Goal: Task Accomplishment & Management: Use online tool/utility

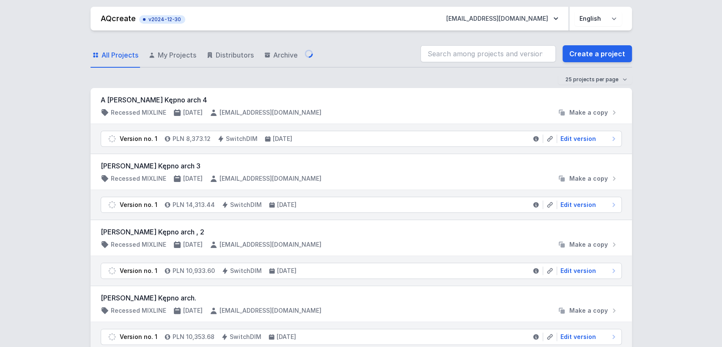
select select "4000"
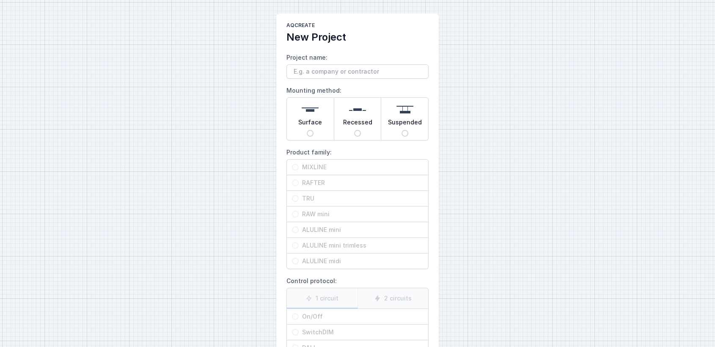
click at [323, 69] on input "Project name:" at bounding box center [358, 71] width 142 height 14
type input "xx"
click at [307, 119] on span "Surface" at bounding box center [310, 124] width 24 height 12
click at [307, 130] on input "Surface" at bounding box center [310, 133] width 7 height 7
radio input "true"
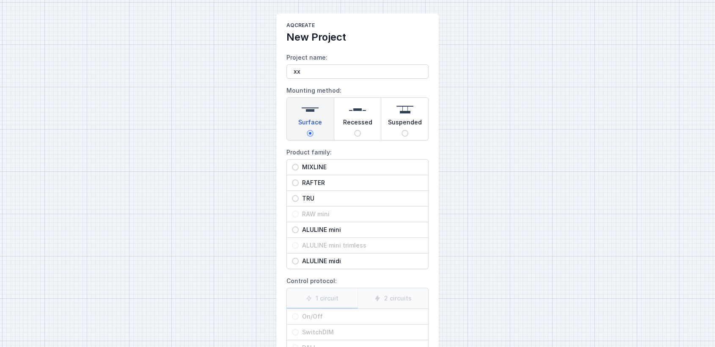
click at [339, 164] on span "MIXLINE" at bounding box center [361, 167] width 124 height 8
click at [299, 164] on input "MIXLINE" at bounding box center [295, 167] width 7 height 7
radio input "true"
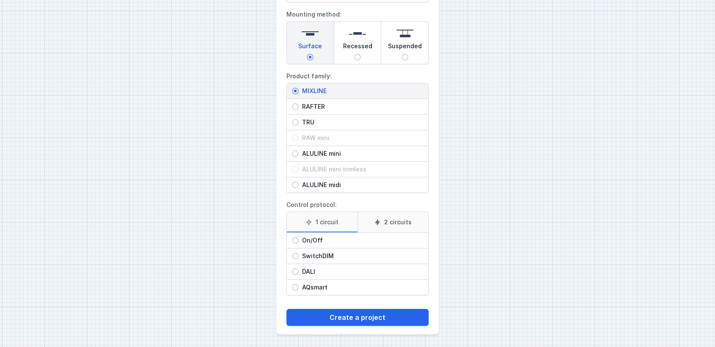
click at [319, 238] on span "On/Off" at bounding box center [361, 240] width 124 height 8
click at [299, 238] on input "On/Off" at bounding box center [295, 240] width 7 height 7
radio input "true"
click at [308, 271] on span "DALI" at bounding box center [361, 271] width 124 height 8
click at [299, 271] on input "DALI" at bounding box center [295, 271] width 7 height 7
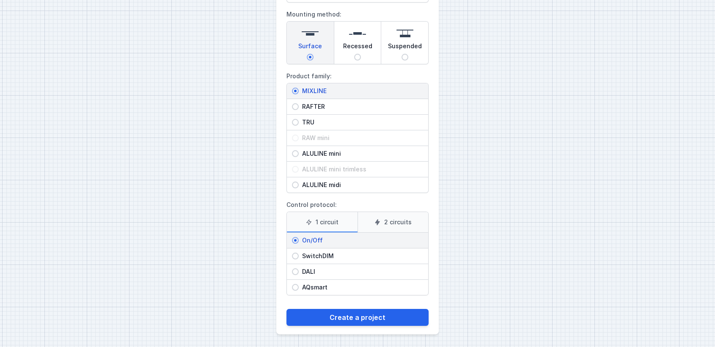
radio input "true"
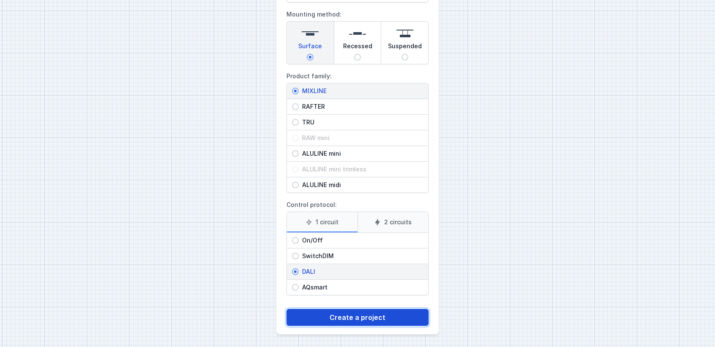
click at [347, 318] on button "Create a project" at bounding box center [358, 317] width 142 height 17
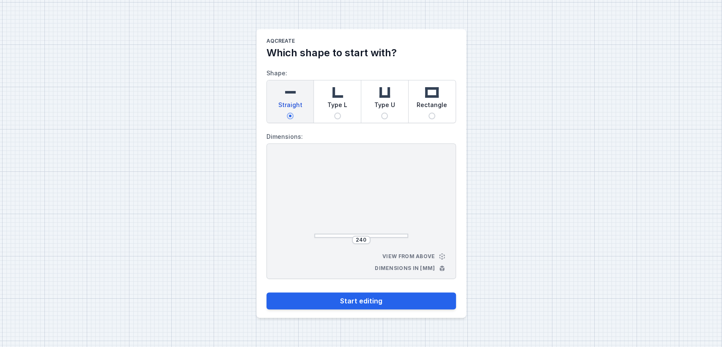
click at [342, 111] on span "Type L" at bounding box center [338, 107] width 20 height 12
click at [341, 113] on input "Type L" at bounding box center [337, 116] width 7 height 7
radio input "true"
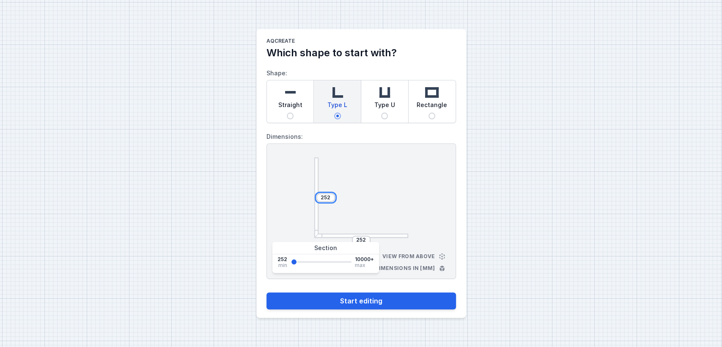
drag, startPoint x: 331, startPoint y: 199, endPoint x: 274, endPoint y: 185, distance: 59.3
click at [274, 185] on div "252 252 View from above Dimensions in [mm]" at bounding box center [362, 210] width 190 height 135
type input "4500"
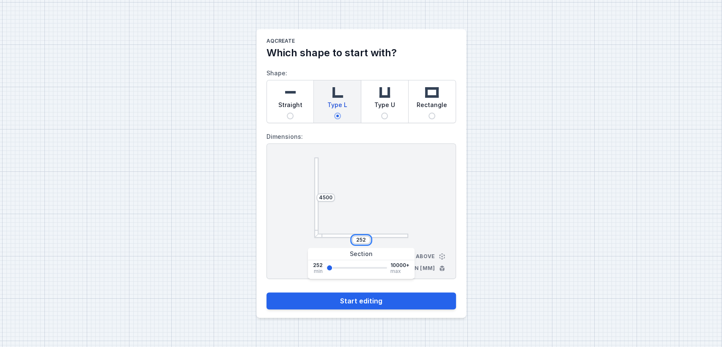
drag, startPoint x: 366, startPoint y: 238, endPoint x: 287, endPoint y: 227, distance: 79.5
click at [287, 227] on div "4500 252 View from above Dimensions in [mm]" at bounding box center [362, 210] width 190 height 135
type input "2500"
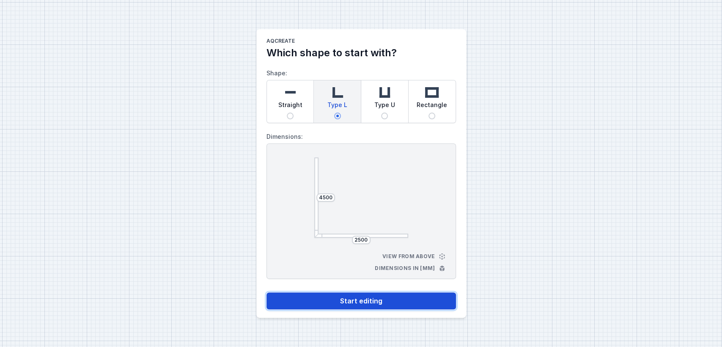
click at [367, 303] on button "Start editing" at bounding box center [362, 300] width 190 height 17
select select "4"
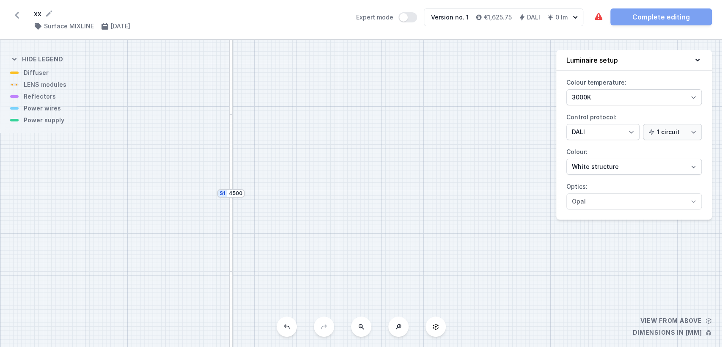
click at [362, 326] on icon at bounding box center [361, 327] width 6 height 6
click at [362, 326] on div "S2 2500 S1 4500" at bounding box center [361, 193] width 722 height 307
drag, startPoint x: 357, startPoint y: 271, endPoint x: 331, endPoint y: 154, distance: 119.7
click at [331, 154] on div "S2 2500 S1 4500" at bounding box center [361, 193] width 722 height 307
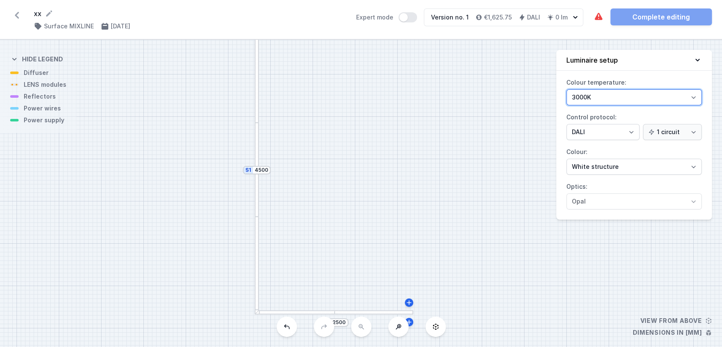
click at [629, 100] on select "3000K 4000K 2700K" at bounding box center [634, 97] width 135 height 16
click at [567, 89] on select "3000K 4000K 2700K" at bounding box center [634, 97] width 135 height 16
click at [606, 129] on select "On/Off SwitchDIM DALI AQsmart" at bounding box center [603, 132] width 73 height 16
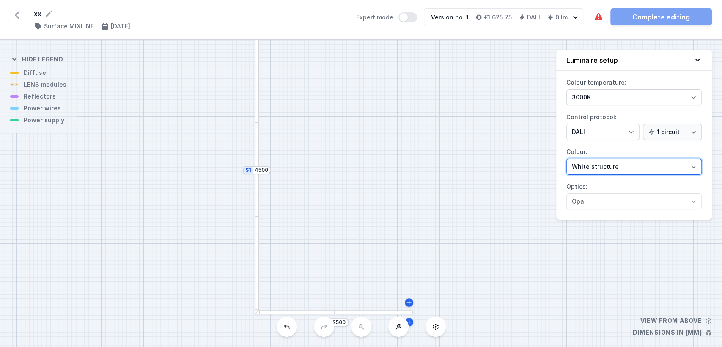
click at [593, 165] on select "White structure Black structure Gold structure Copper Gray Another colour (from…" at bounding box center [634, 167] width 135 height 16
click at [256, 102] on div at bounding box center [257, 74] width 4 height 95
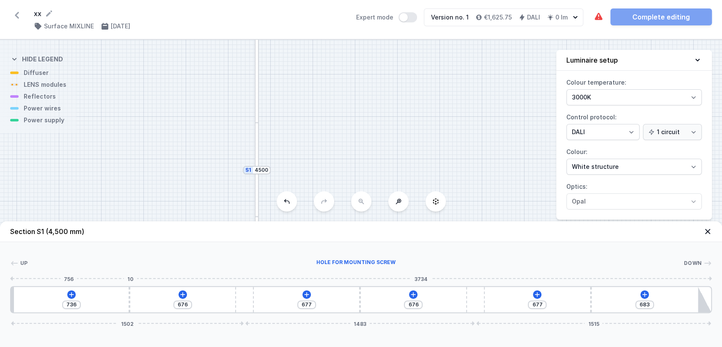
type input "743"
type input "669"
type input "732"
type input "680"
type input "716"
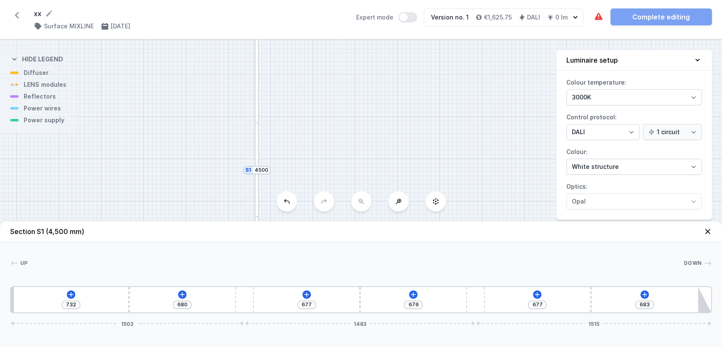
type input "696"
type input "700"
type input "712"
type input "684"
type input "728"
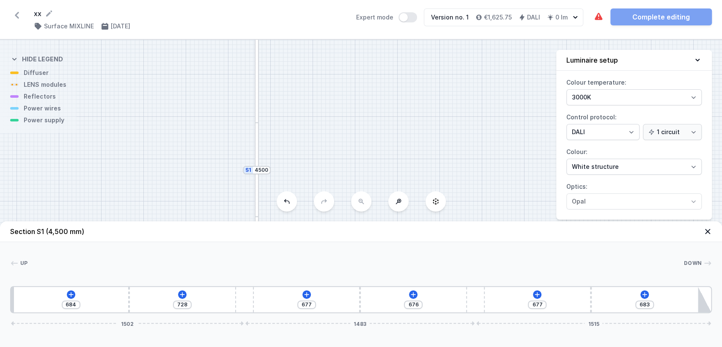
type input "676"
type input "736"
type input "668"
type input "744"
type input "654"
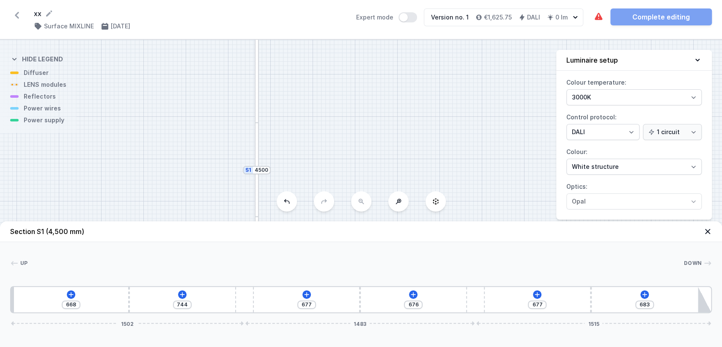
type input "758"
type input "649"
type input "763"
type input "641"
type input "771"
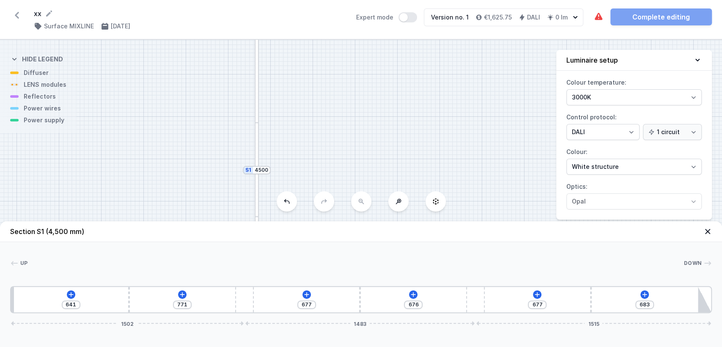
type input "638"
type input "774"
type input "636"
type input "776"
type input "633"
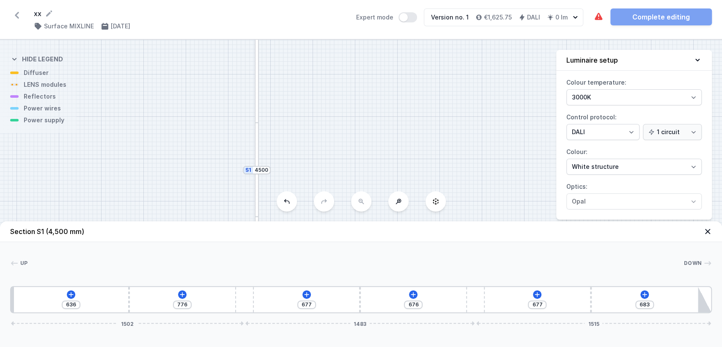
type input "779"
type input "630"
type input "782"
type input "628"
type input "784"
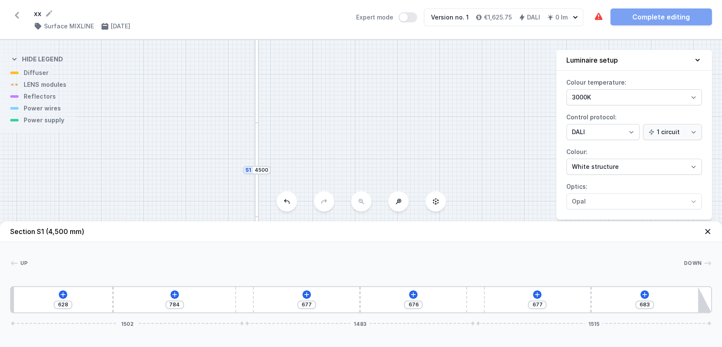
type input "625"
type input "787"
type input "622"
type input "790"
type input "620"
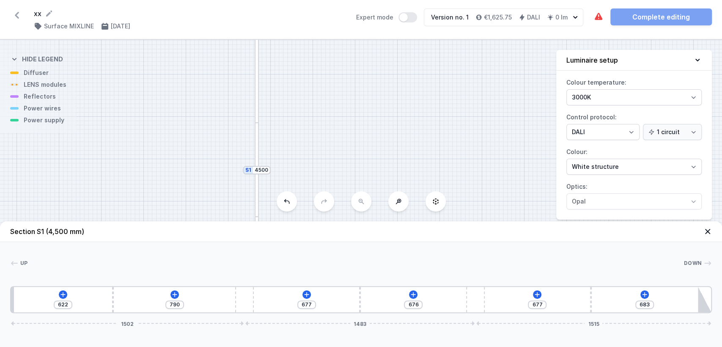
type input "792"
type input "630"
type input "782"
type input "633"
type input "779"
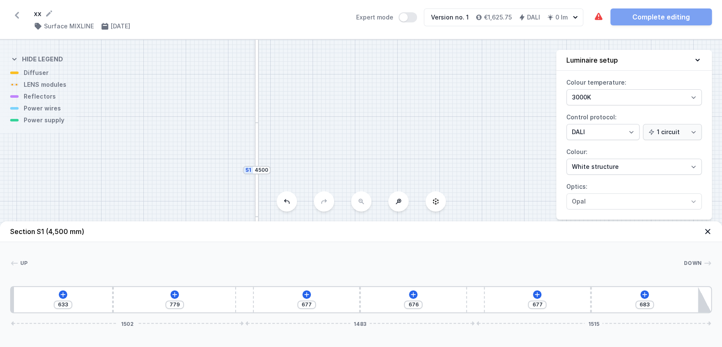
type input "638"
type input "774"
type input "646"
type input "766"
type input "649"
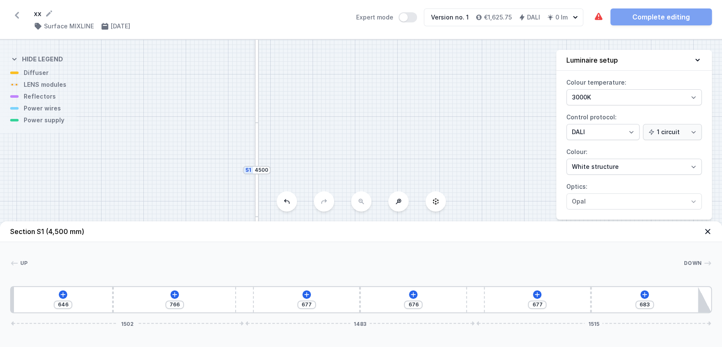
type input "763"
type input "652"
type input "760"
type input "654"
type input "758"
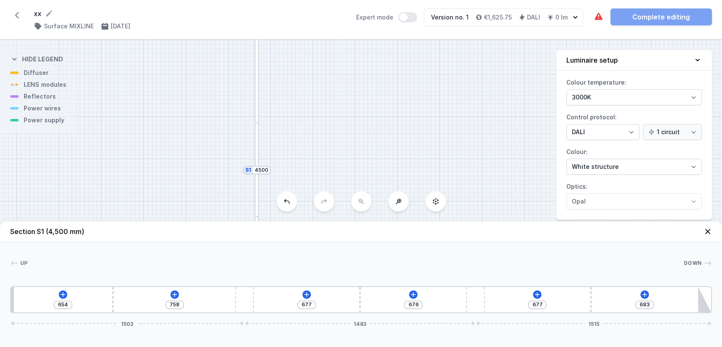
type input "657"
type input "755"
type input "660"
type input "752"
type input "663"
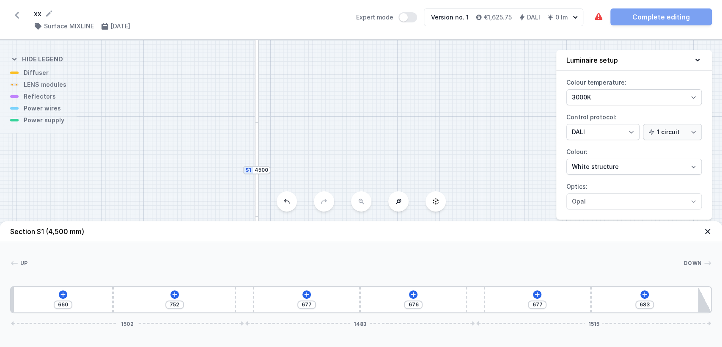
type input "749"
type input "665"
type input "747"
drag, startPoint x: 129, startPoint y: 299, endPoint x: 116, endPoint y: 305, distance: 14.0
click at [116, 305] on div "665 747 677 676 677 683 1502 1483 1515" at bounding box center [361, 299] width 702 height 27
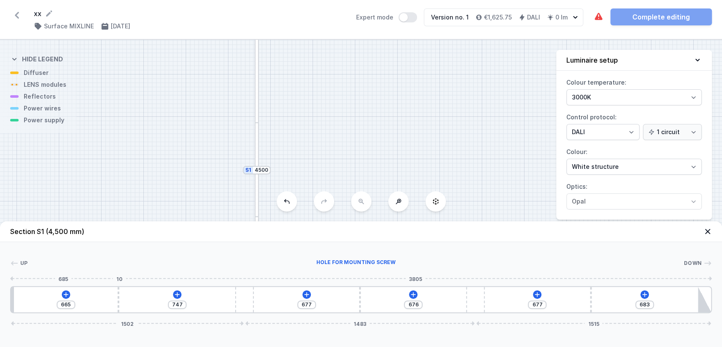
type input "678"
type input "734"
type input "743"
type input "669"
type input "796"
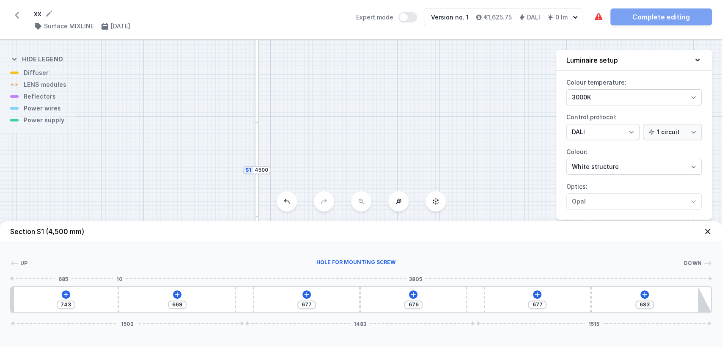
type input "616"
type input "807"
type input "605"
type input "815"
type input "597"
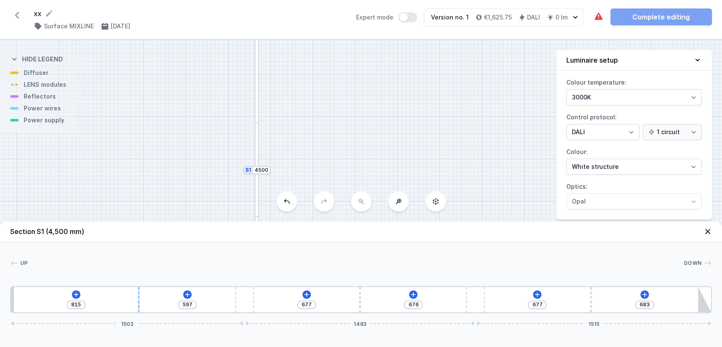
type input "828"
type input "584"
type input "837"
type input "575"
type input "847"
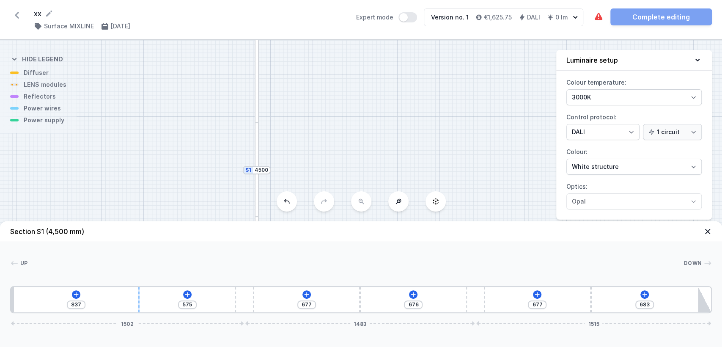
type input "565"
type input "855"
type input "557"
type input "858"
type input "554"
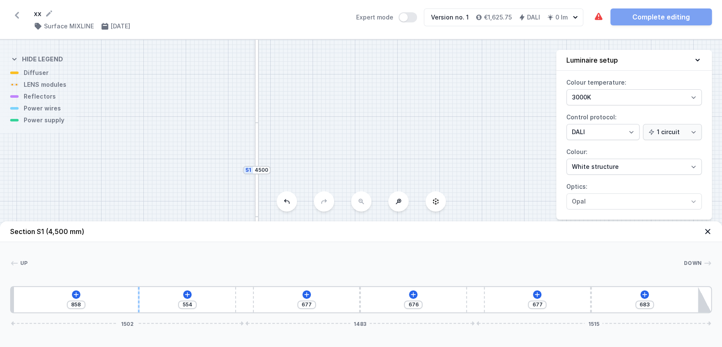
type input "866"
type input "546"
type input "871"
type input "541"
type input "874"
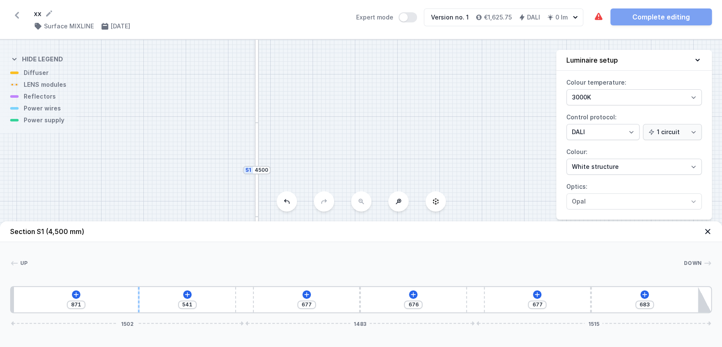
type input "538"
type input "877"
type input "535"
type input "887"
type input "525"
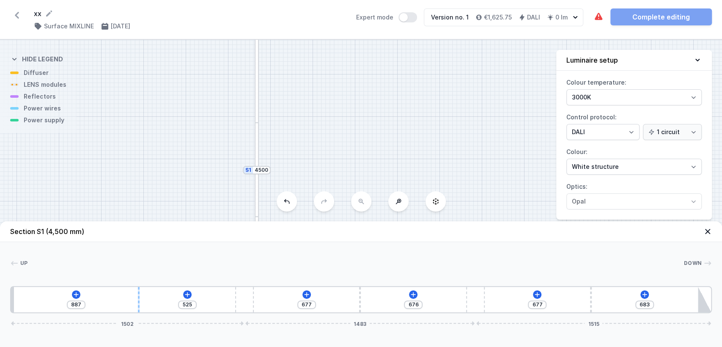
type input "890"
type input "522"
type input "893"
type input "519"
type input "896"
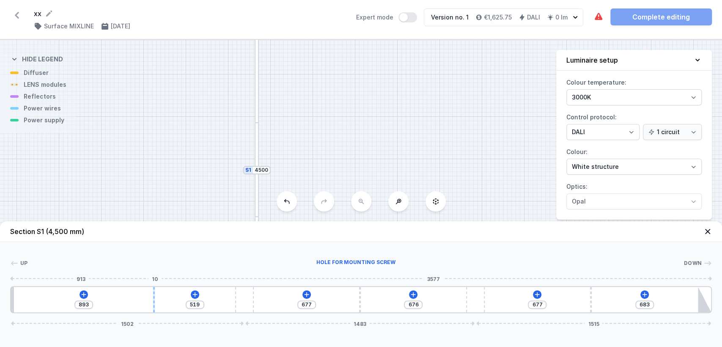
type input "516"
type input "901"
type input "511"
type input "885"
type input "527"
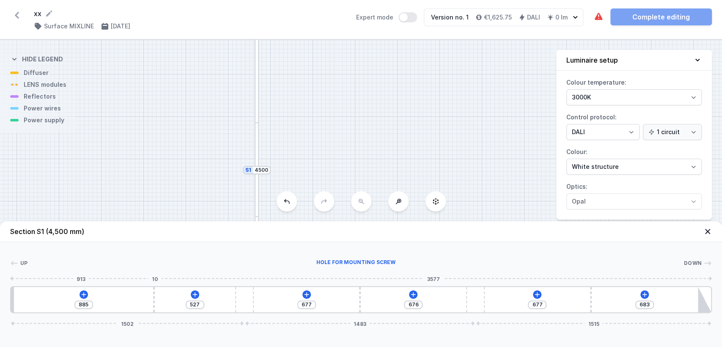
type input "850"
type input "562"
type input "810"
type input "602"
type input "748"
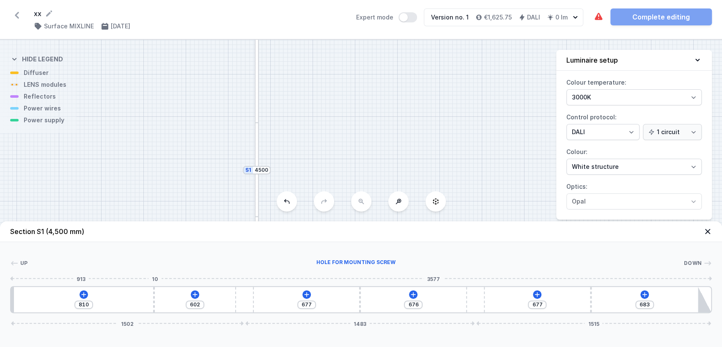
type input "664"
type input "721"
type input "691"
type input "686"
type input "726"
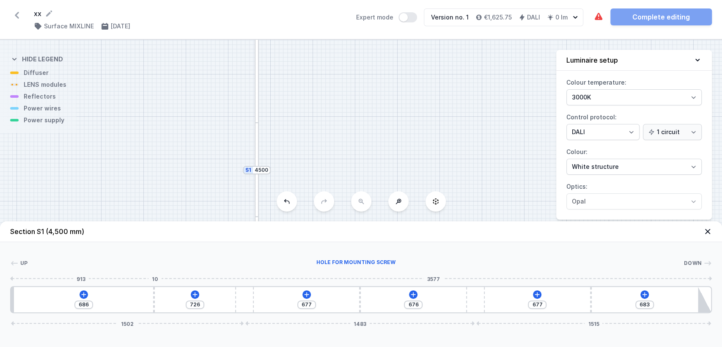
type input "662"
type input "750"
type input "638"
type input "774"
type input "609"
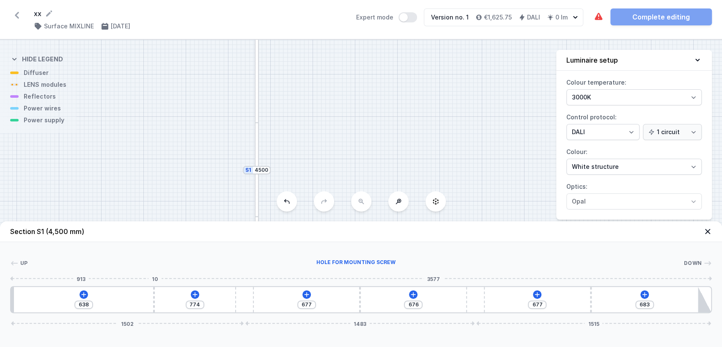
type input "803"
type input "579"
type input "833"
type input "568"
type input "844"
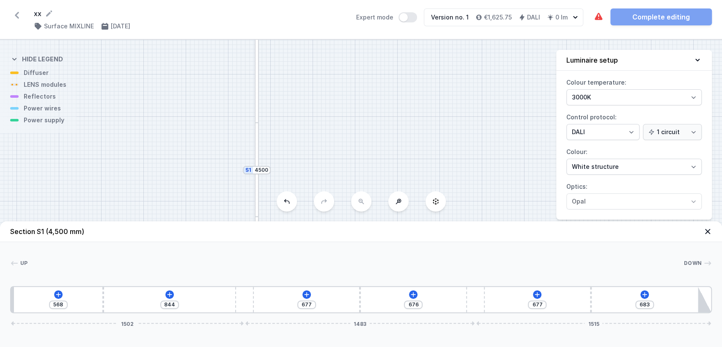
type input "555"
type input "857"
type input "550"
type input "862"
type input "646"
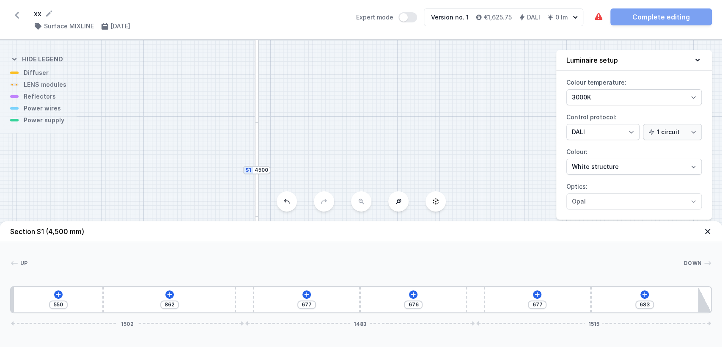
type input "766"
type input "702"
type input "710"
type input "767"
type input "645"
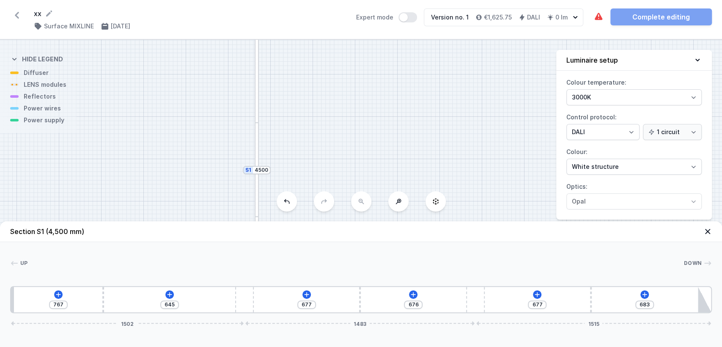
type input "858"
type input "554"
type input "909"
type input "503"
type input "938"
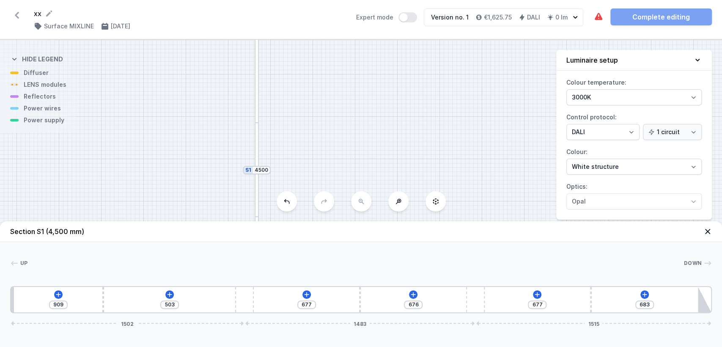
type input "474"
type input "984"
type input "428"
type input "995"
type input "417"
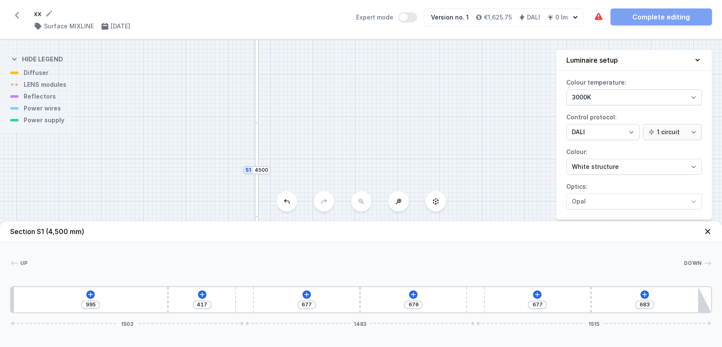
type input "997"
type input "415"
type input "1000"
type input "412"
type input "979"
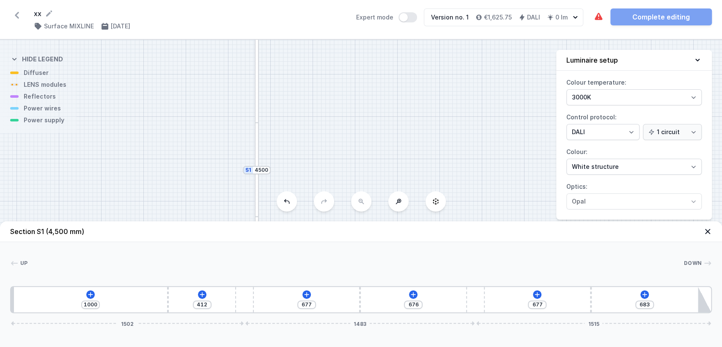
type input "433"
type input "936"
type input "476"
type input "847"
type input "565"
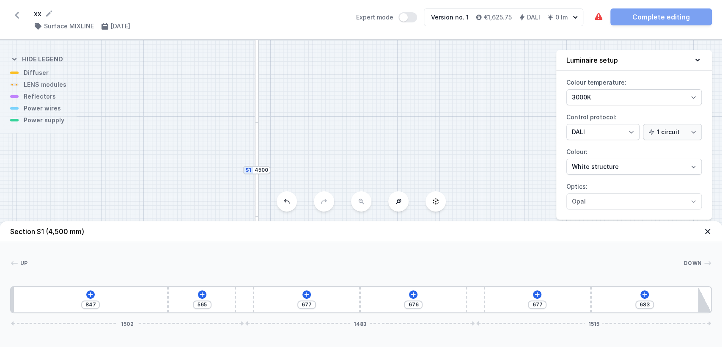
type input "724"
type input "688"
type input "643"
type input "769"
type input "571"
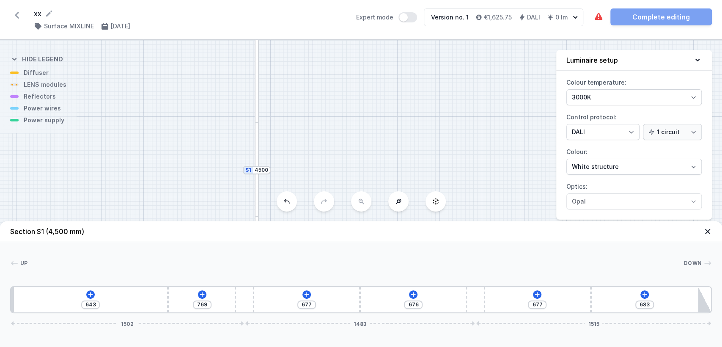
type input "841"
type input "550"
type input "862"
type input "536"
type input "876"
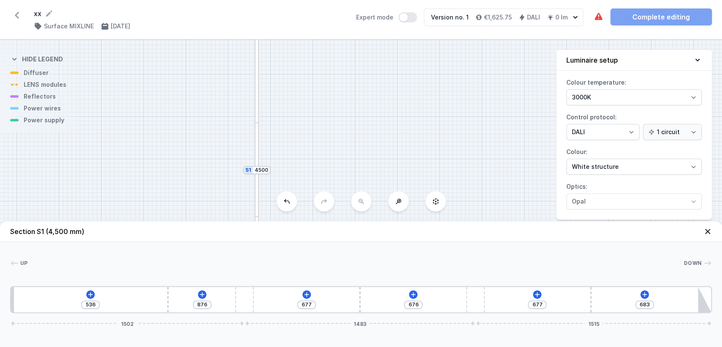
type input "531"
type input "881"
type input "528"
type input "884"
type input "536"
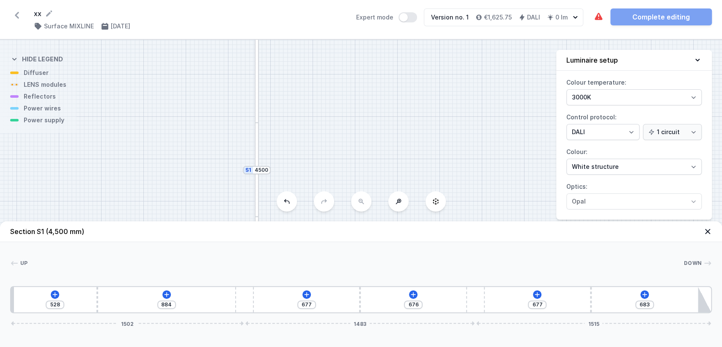
type input "876"
type input "582"
type input "830"
type input "673"
type input "739"
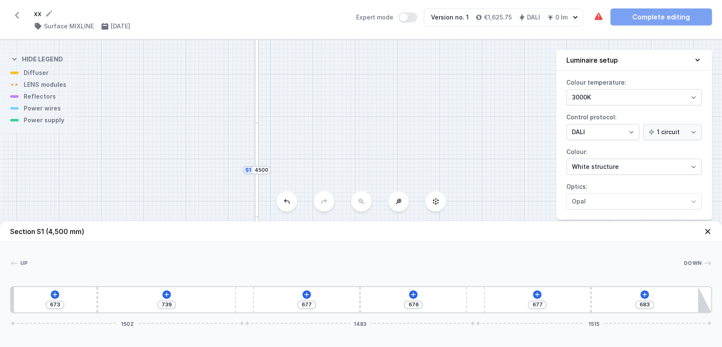
type input "737"
type input "675"
type input "799"
type input "613"
type input "855"
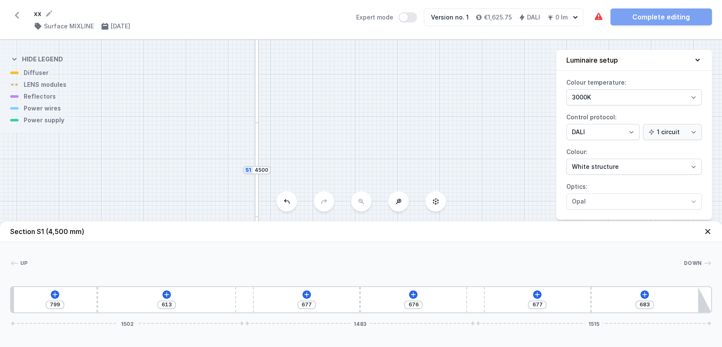
type input "557"
type input "879"
type input "533"
type input "898"
type input "514"
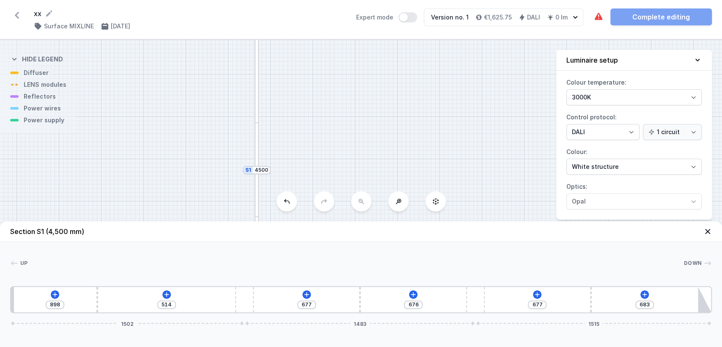
type input "901"
type input "511"
type input "904"
type input "508"
type input "906"
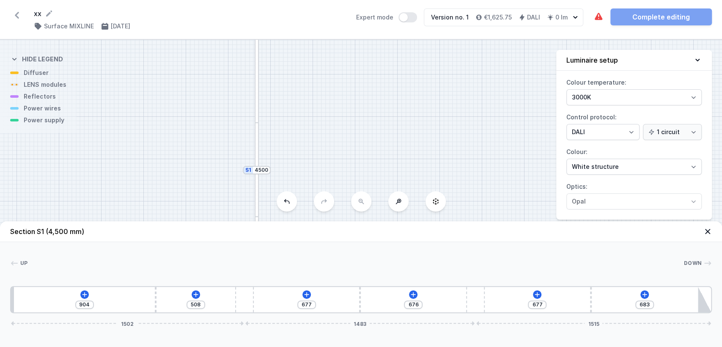
type input "506"
type input "904"
type input "508"
type input "818"
type input "594"
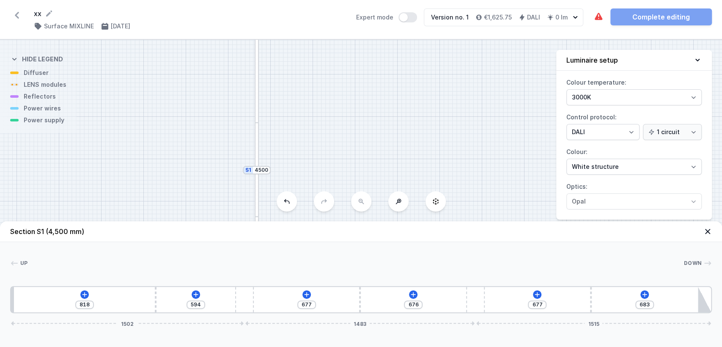
type input "745"
type input "667"
drag, startPoint x: 118, startPoint y: 296, endPoint x: 108, endPoint y: 276, distance: 22.3
click at [108, 276] on div "Up Down 1 2 3 2 3 2 4 611 801 677 676 677 683 1502 1483 1515 631 10 1598 10 147…" at bounding box center [361, 277] width 722 height 71
drag, startPoint x: 241, startPoint y: 299, endPoint x: 317, endPoint y: 304, distance: 75.5
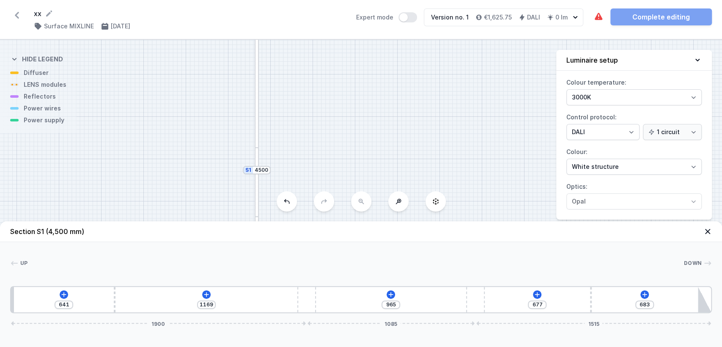
click at [317, 304] on div "641 1169 965 677 683 1900 1085 1515" at bounding box center [361, 299] width 702 height 27
click at [203, 295] on icon at bounding box center [206, 294] width 7 height 7
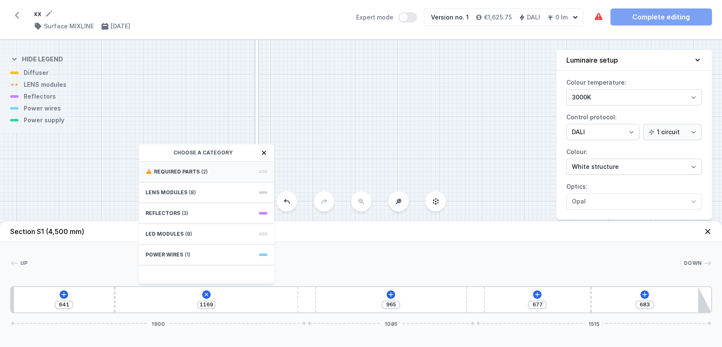
click at [192, 176] on div "Required parts (2)" at bounding box center [206, 172] width 135 height 21
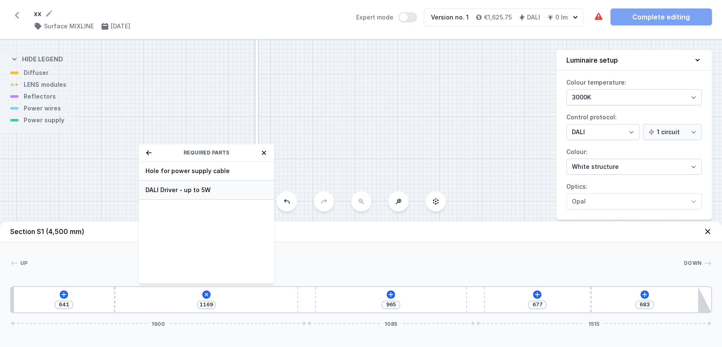
click at [186, 188] on span "DALI Driver - up to 5W" at bounding box center [207, 190] width 122 height 8
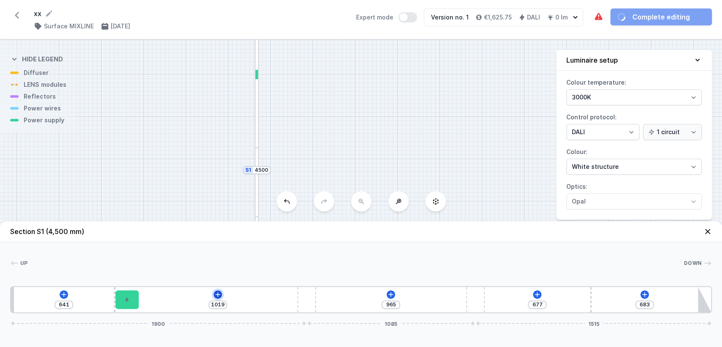
click at [218, 293] on icon at bounding box center [218, 294] width 5 height 5
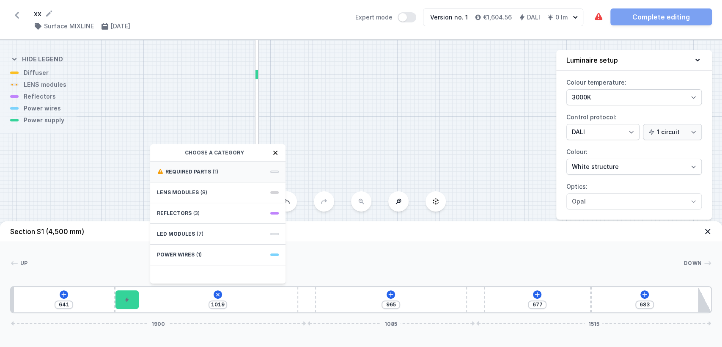
click at [199, 174] on span "Required parts" at bounding box center [188, 171] width 46 height 7
click at [200, 172] on span "Hole for power supply cable" at bounding box center [218, 171] width 122 height 8
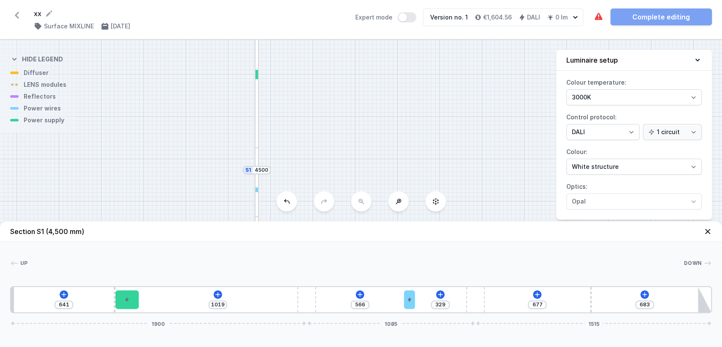
drag, startPoint x: 147, startPoint y: 293, endPoint x: 418, endPoint y: 254, distance: 273.8
drag, startPoint x: 122, startPoint y: 295, endPoint x: 530, endPoint y: 258, distance: 409.7
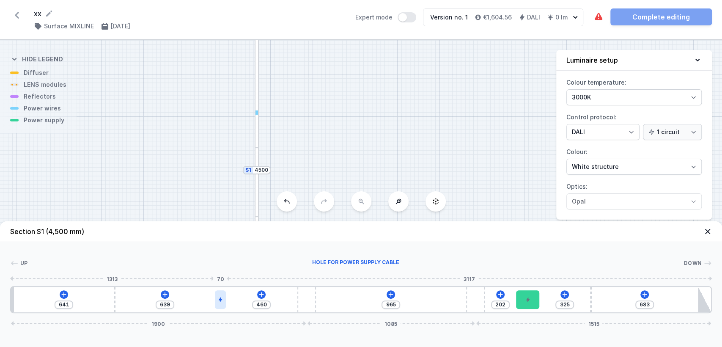
drag, startPoint x: 411, startPoint y: 301, endPoint x: 221, endPoint y: 290, distance: 189.9
click at [221, 290] on div at bounding box center [220, 299] width 11 height 19
click at [533, 297] on div at bounding box center [522, 299] width 23 height 19
click at [388, 292] on icon at bounding box center [391, 294] width 7 height 7
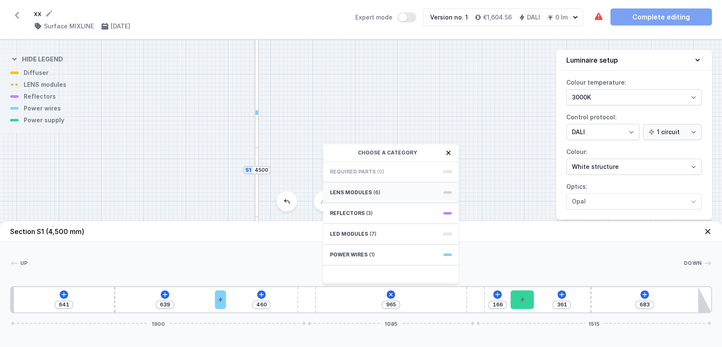
click at [385, 197] on div "LENS modules (6)" at bounding box center [390, 192] width 135 height 21
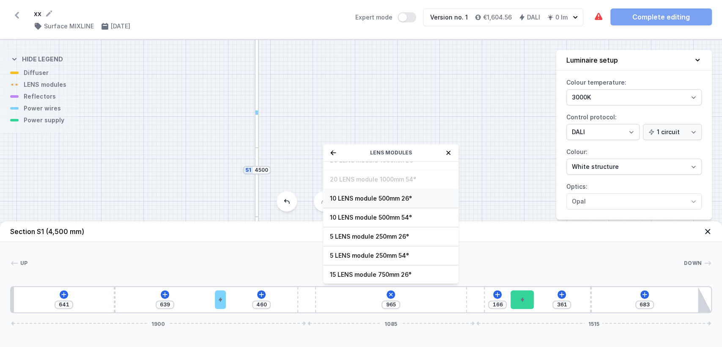
scroll to position [30, 0]
click at [394, 251] on span "5 LENS module 250mm 54°" at bounding box center [391, 255] width 122 height 8
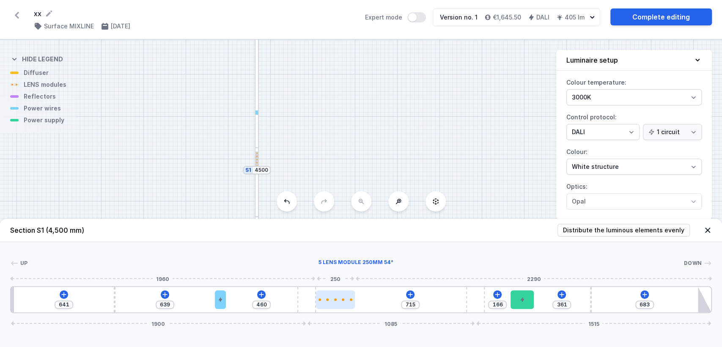
click at [336, 303] on div at bounding box center [335, 299] width 39 height 19
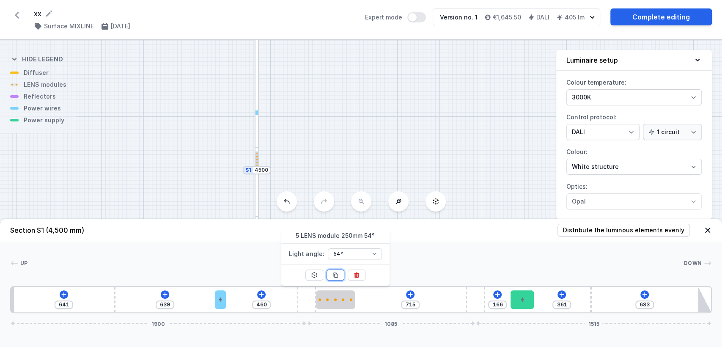
click at [336, 275] on icon at bounding box center [335, 275] width 7 height 7
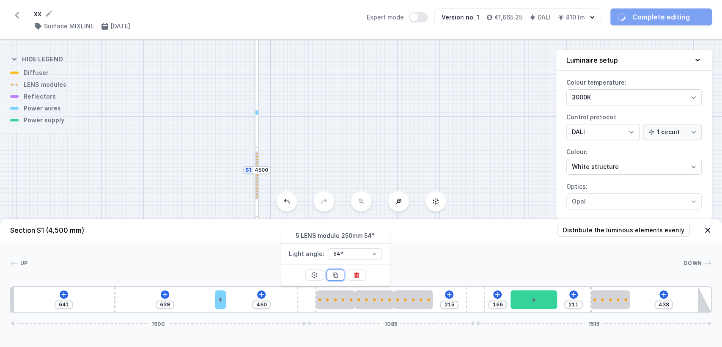
click at [336, 275] on icon at bounding box center [335, 275] width 7 height 7
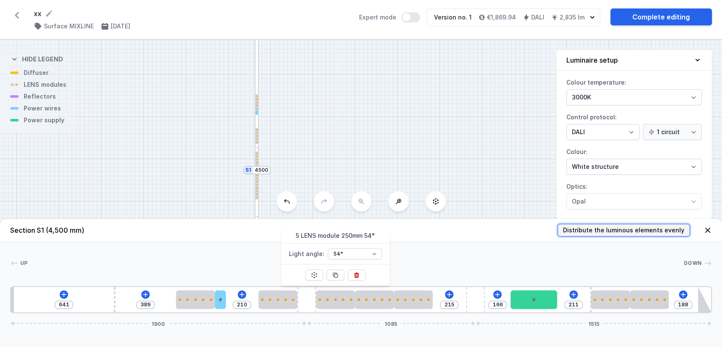
click at [617, 226] on span "Distribute the luminous elements evenly" at bounding box center [623, 230] width 121 height 8
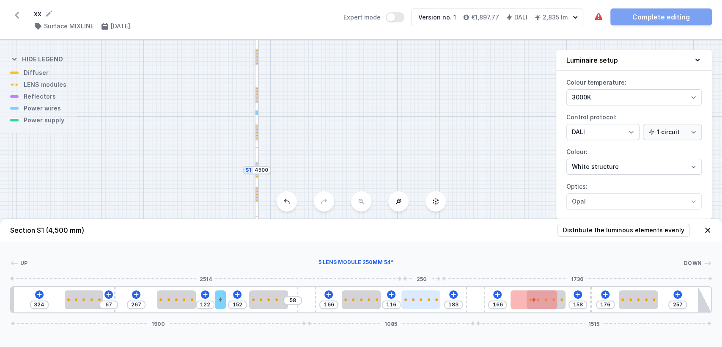
drag, startPoint x: 447, startPoint y: 300, endPoint x: 417, endPoint y: 301, distance: 30.1
click at [417, 301] on div at bounding box center [421, 299] width 39 height 19
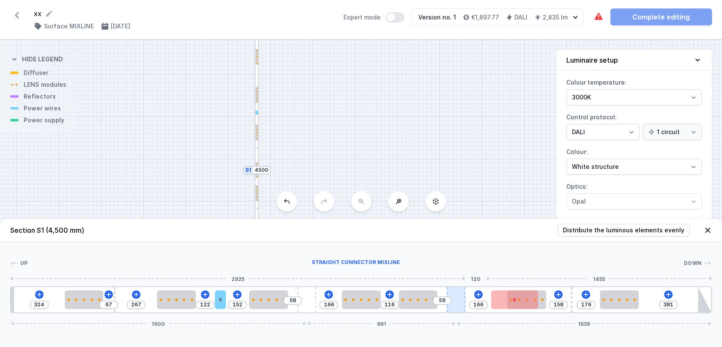
click at [464, 296] on div at bounding box center [456, 299] width 19 height 25
drag, startPoint x: 523, startPoint y: 297, endPoint x: 511, endPoint y: 291, distance: 13.1
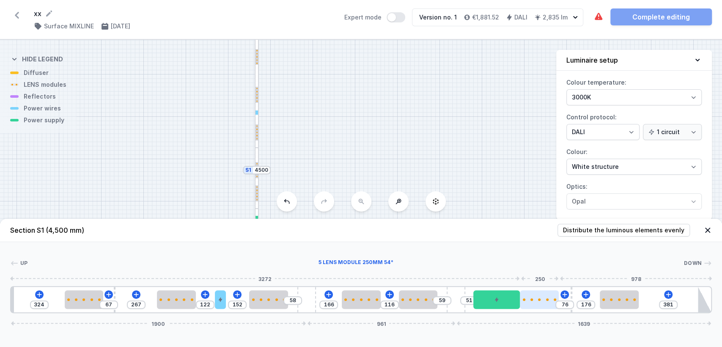
drag, startPoint x: 532, startPoint y: 301, endPoint x: 551, endPoint y: 300, distance: 18.7
click at [551, 300] on div at bounding box center [539, 299] width 39 height 19
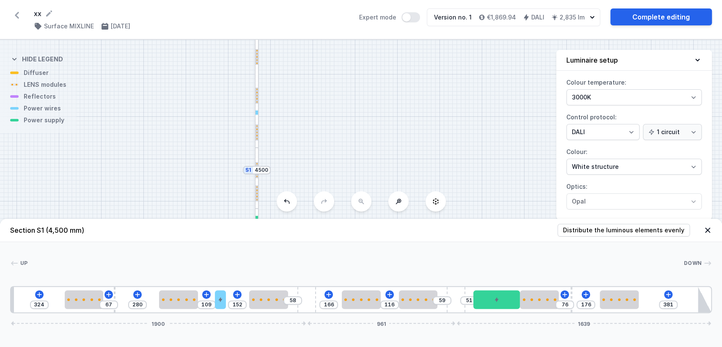
drag, startPoint x: 183, startPoint y: 293, endPoint x: 184, endPoint y: 279, distance: 14.4
click at [184, 279] on div "Up Down 1 2 3 2 4 2 5 2 2 5 6 2 3 2 7 324 67 280 109 152 58 166 116 59 51 76 17…" at bounding box center [361, 277] width 722 height 71
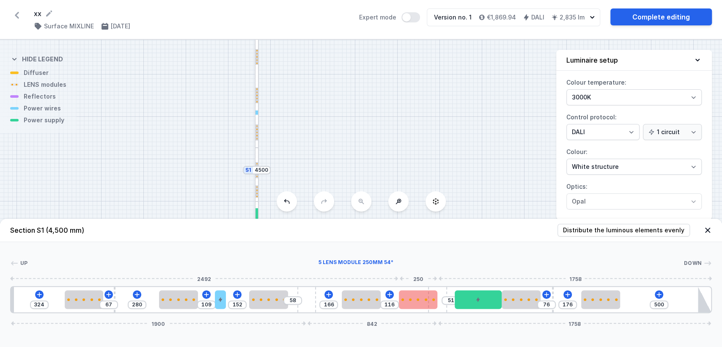
drag, startPoint x: 450, startPoint y: 293, endPoint x: 421, endPoint y: 293, distance: 29.2
click at [421, 293] on div "324 67 280 109 152 58 166 116 51 76 176 500 [PHONE_NUMBER]" at bounding box center [361, 299] width 702 height 27
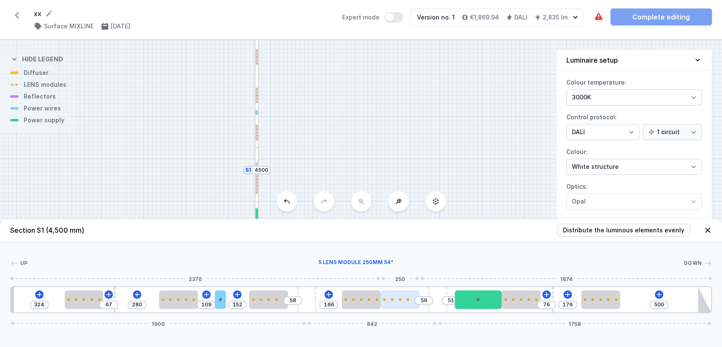
drag, startPoint x: 424, startPoint y: 302, endPoint x: 411, endPoint y: 302, distance: 13.1
click at [411, 302] on div at bounding box center [400, 299] width 39 height 19
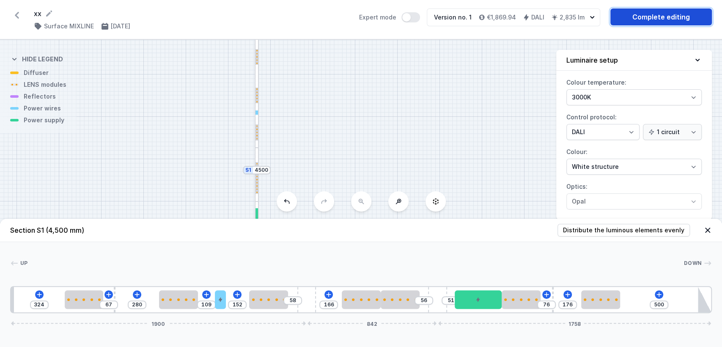
click at [641, 14] on link "Complete editing" at bounding box center [662, 16] width 102 height 17
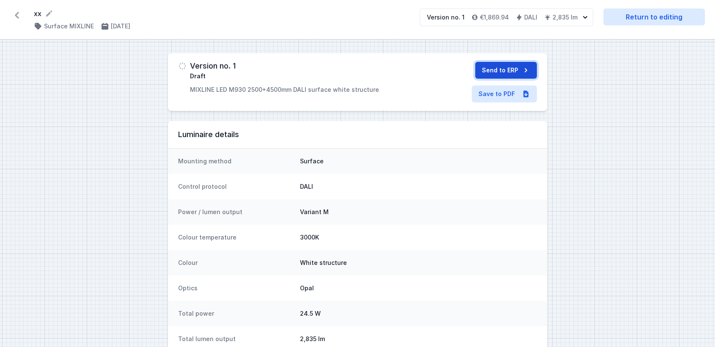
click at [520, 73] on button "Send to ERP" at bounding box center [506, 70] width 62 height 17
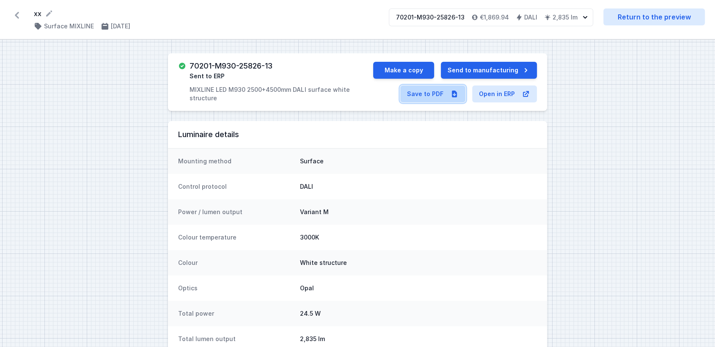
click at [427, 94] on link "Save to PDF" at bounding box center [432, 93] width 65 height 17
click at [398, 71] on button "Make a copy" at bounding box center [403, 70] width 61 height 17
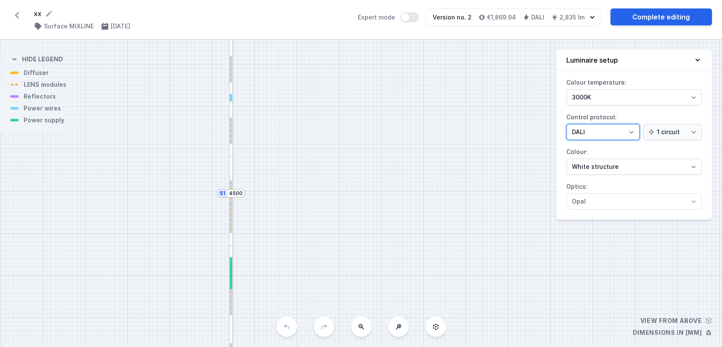
click at [613, 132] on select "On/Off SwitchDIM DALI AQsmart" at bounding box center [603, 132] width 73 height 16
click at [567, 124] on select "On/Off SwitchDIM DALI AQsmart" at bounding box center [603, 132] width 73 height 16
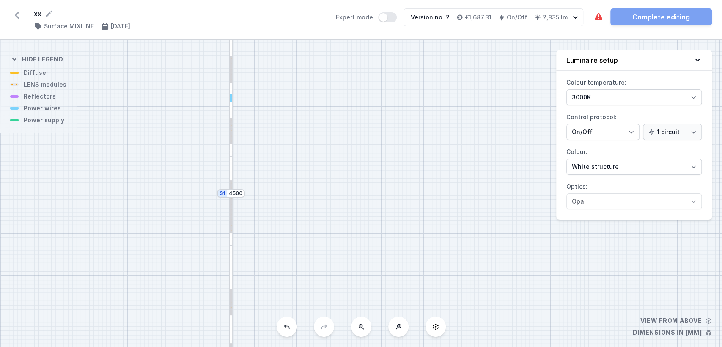
click at [229, 262] on div at bounding box center [231, 338] width 5 height 186
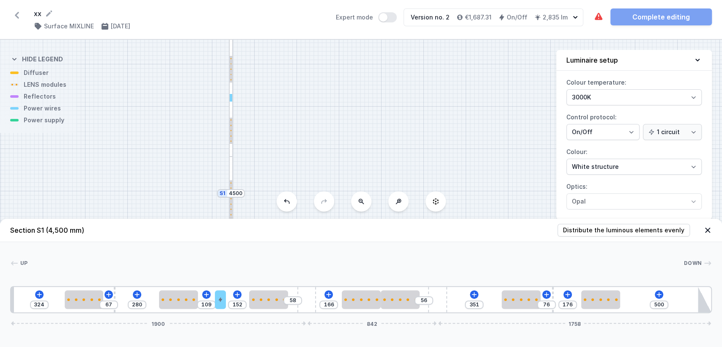
click at [470, 299] on div "324 67 280 109 152 58 166 56 351 76 176 500 [PHONE_NUMBER]" at bounding box center [361, 299] width 702 height 27
click at [660, 291] on icon at bounding box center [659, 294] width 7 height 7
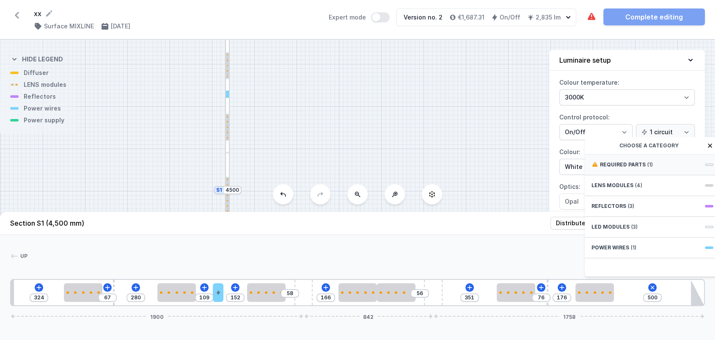
click at [644, 171] on div "Required parts (1)" at bounding box center [652, 164] width 135 height 21
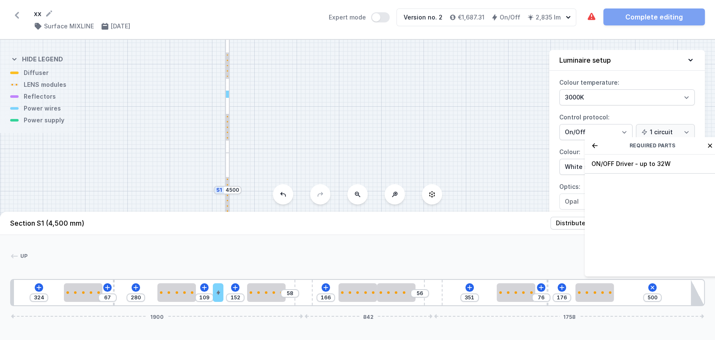
click at [644, 168] on span "ON/OFF Driver - up to 32W" at bounding box center [653, 164] width 122 height 8
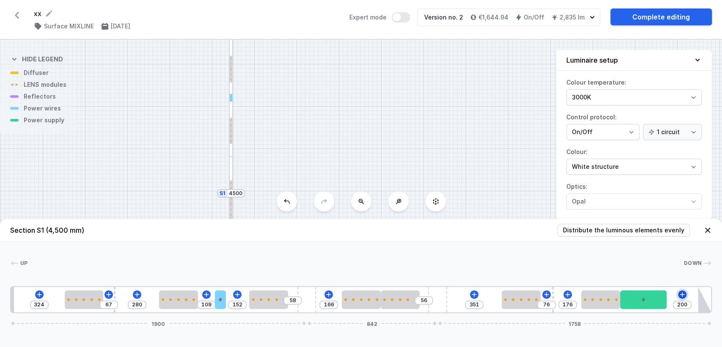
click at [681, 295] on icon at bounding box center [682, 294] width 5 height 5
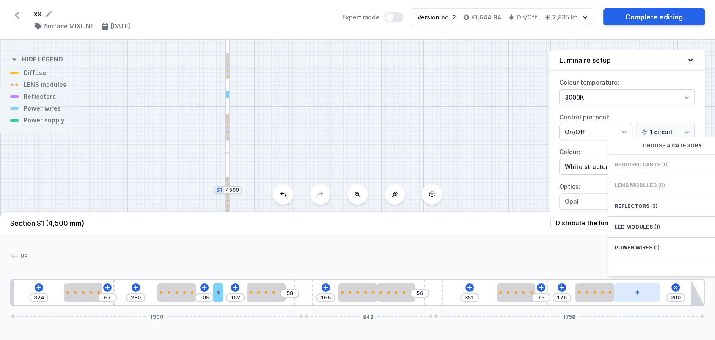
click at [628, 295] on div at bounding box center [637, 292] width 46 height 19
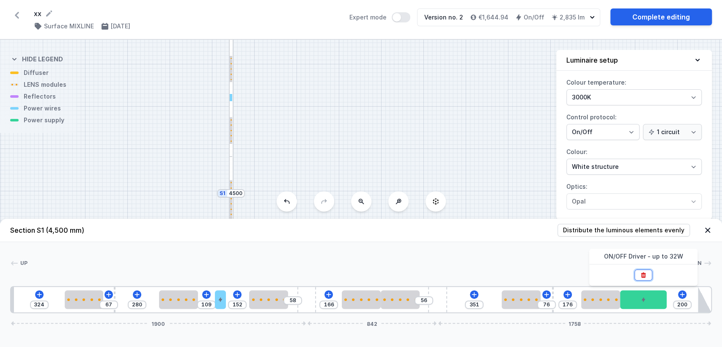
click at [647, 277] on icon at bounding box center [643, 275] width 7 height 7
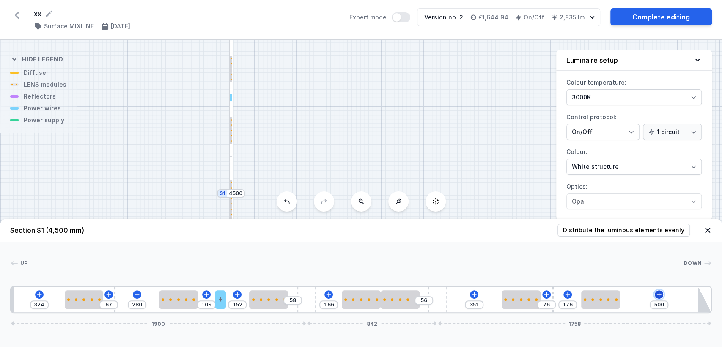
click at [659, 295] on icon at bounding box center [659, 294] width 5 height 5
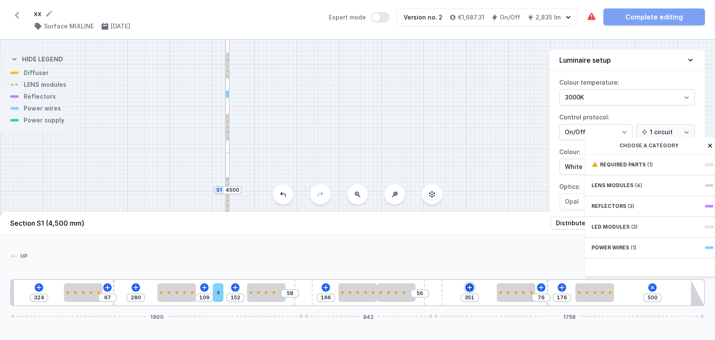
click at [467, 291] on div "324 67 280 109 152 58 166 56 351 76 176 500 Choose a category Required parts (1…" at bounding box center [357, 292] width 695 height 27
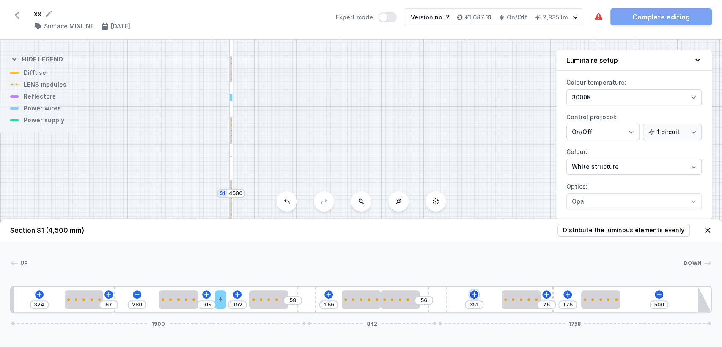
click at [473, 296] on icon at bounding box center [474, 294] width 7 height 7
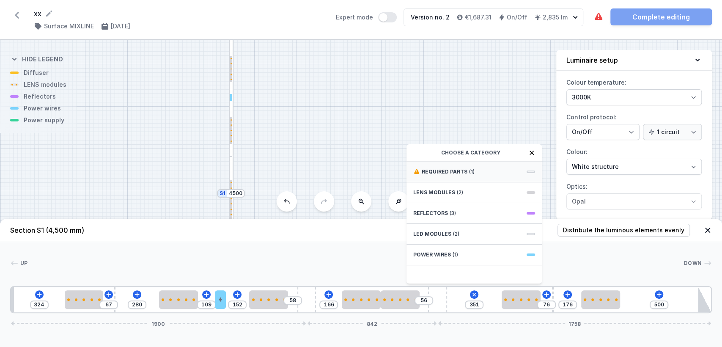
click at [469, 170] on span "(1)" at bounding box center [472, 171] width 6 height 7
click at [467, 170] on span "ON/OFF Driver - up to 32W" at bounding box center [474, 171] width 122 height 8
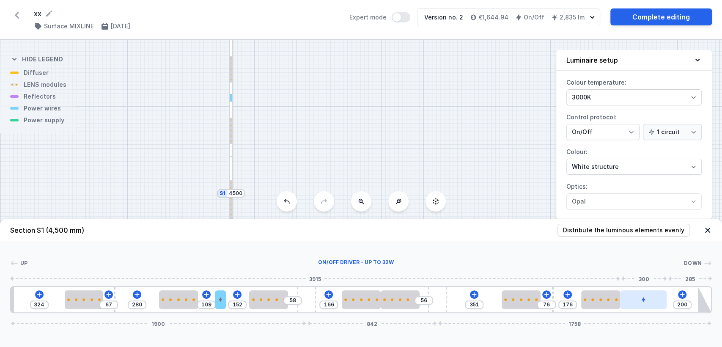
drag, startPoint x: 461, startPoint y: 297, endPoint x: 646, endPoint y: 300, distance: 185.4
click at [609, 302] on div at bounding box center [601, 299] width 39 height 19
click at [706, 229] on icon at bounding box center [708, 230] width 5 height 5
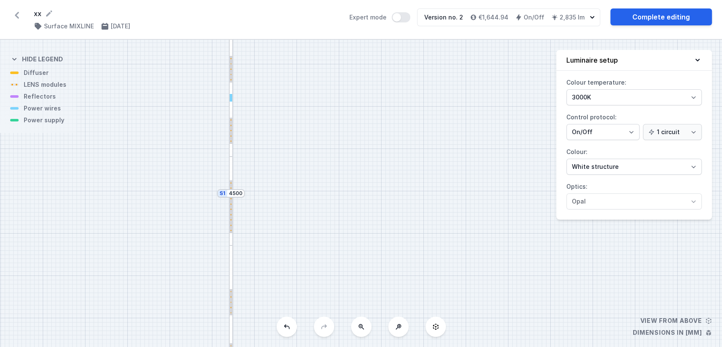
drag, startPoint x: 305, startPoint y: 241, endPoint x: 325, endPoint y: 79, distance: 163.8
click at [325, 79] on div "S2 2500 S1 4500" at bounding box center [361, 193] width 722 height 307
drag, startPoint x: 290, startPoint y: 82, endPoint x: 308, endPoint y: 33, distance: 52.0
click at [308, 33] on div "xx ( 11605 /v 2 ) Surface MIXLINE [DATE] Expert mode Version no. 2 €1,644.94 On…" at bounding box center [361, 173] width 722 height 347
drag, startPoint x: 333, startPoint y: 174, endPoint x: 329, endPoint y: 5, distance: 168.5
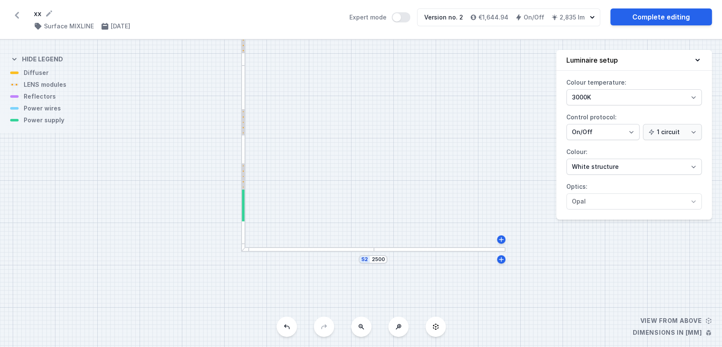
click at [329, 5] on div "xx ( 11605 /v 2 ) Surface MIXLINE [DATE] Expert mode Version no. 2 €1,644.94 On…" at bounding box center [361, 173] width 722 height 347
click at [390, 213] on div at bounding box center [442, 212] width 132 height 5
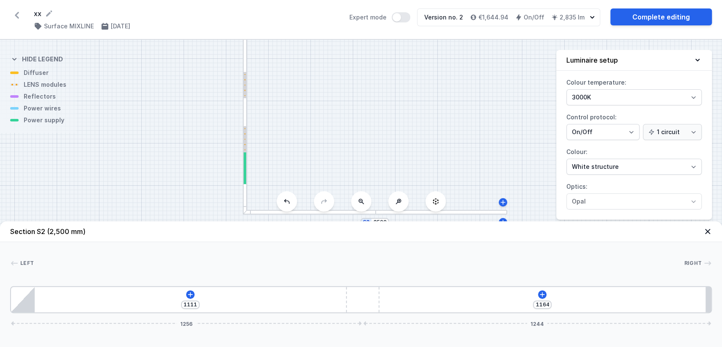
click at [381, 153] on div "S2 2500 S1 4500" at bounding box center [361, 193] width 722 height 307
click at [709, 229] on icon at bounding box center [708, 231] width 5 height 5
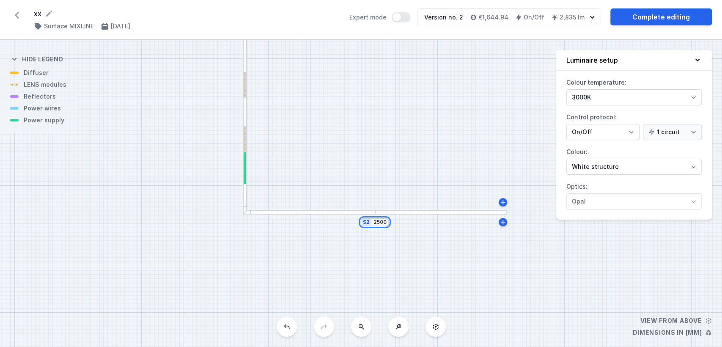
click at [382, 223] on input "2500" at bounding box center [380, 222] width 14 height 7
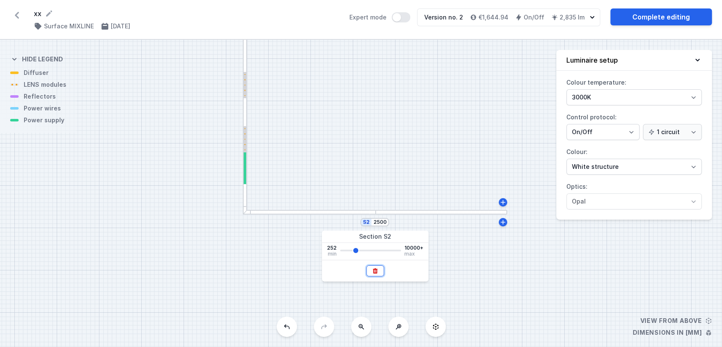
click at [373, 270] on icon at bounding box center [375, 271] width 5 height 6
